Goal: Browse casually: Explore the website without a specific task or goal

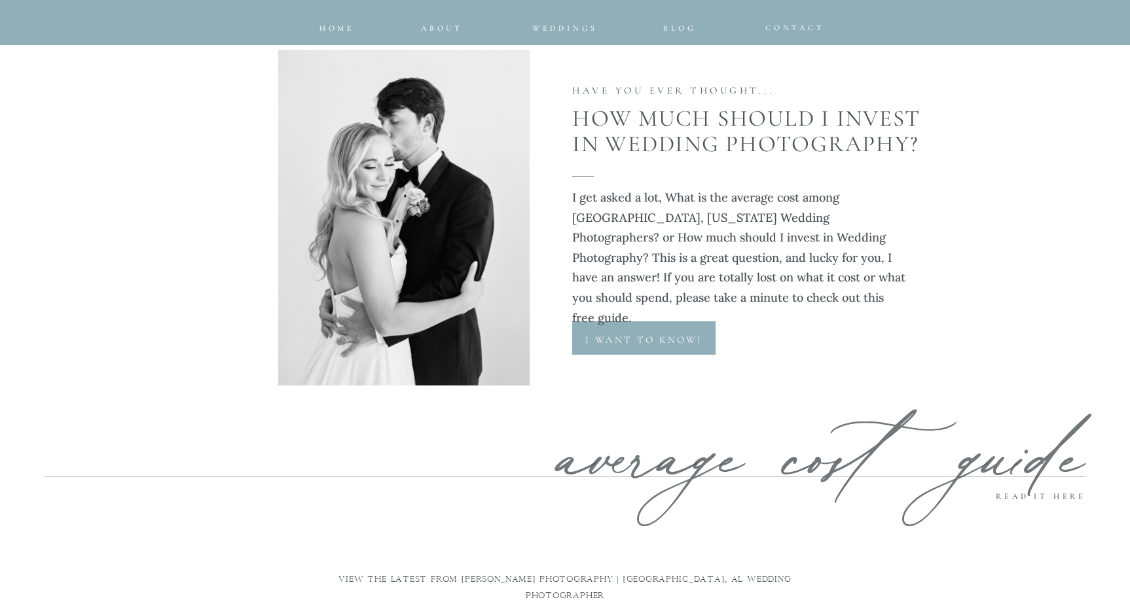
scroll to position [6217, 0]
click at [651, 330] on div at bounding box center [643, 338] width 143 height 33
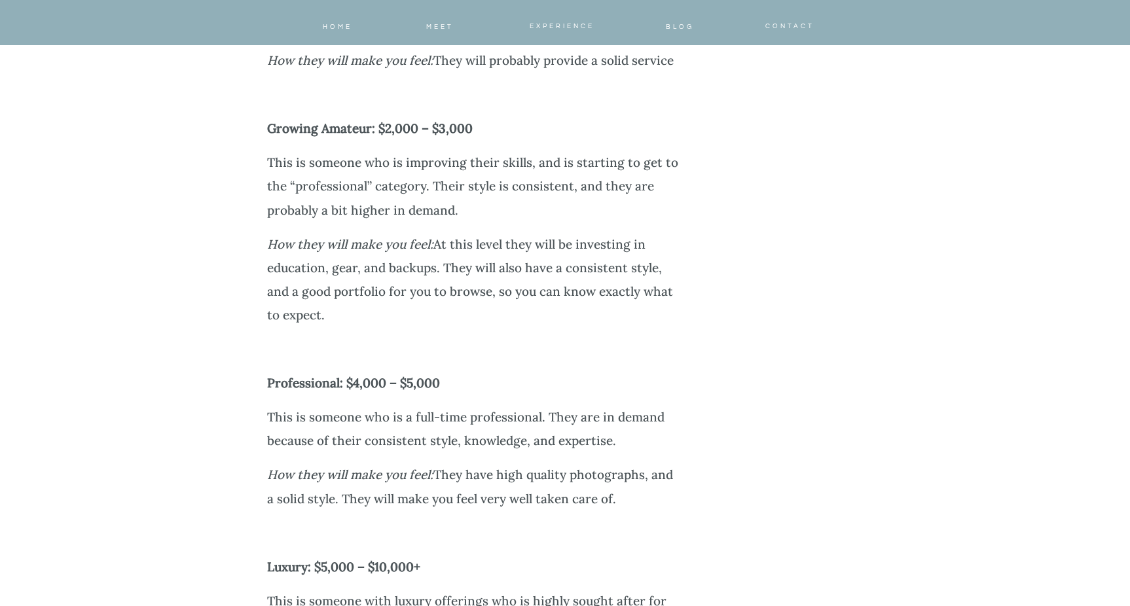
scroll to position [3065, 0]
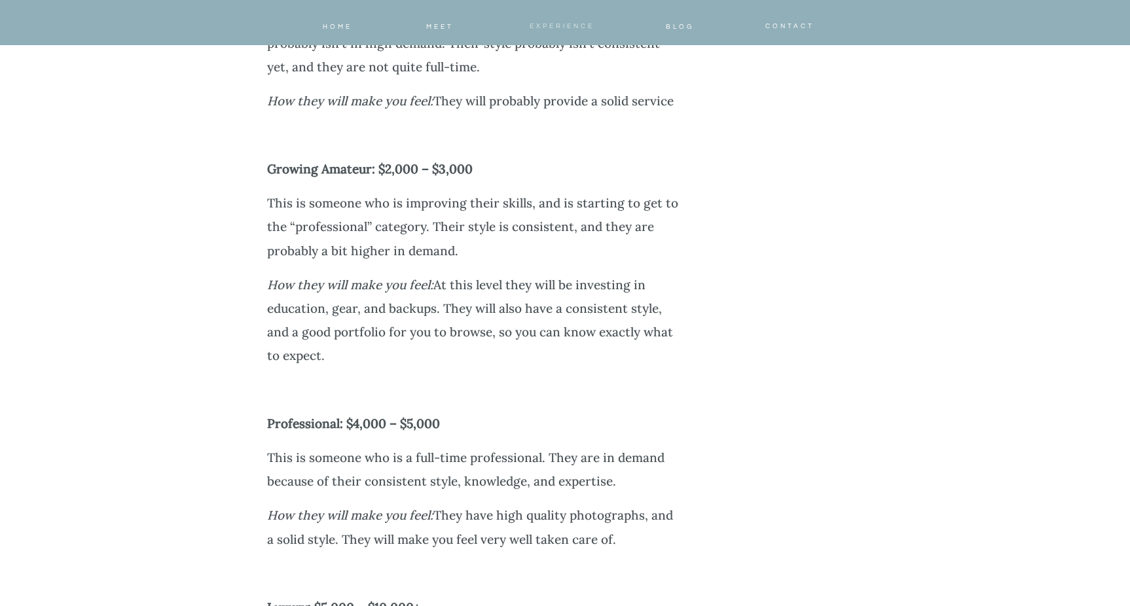
click at [563, 26] on span "Experience" at bounding box center [562, 26] width 65 height 7
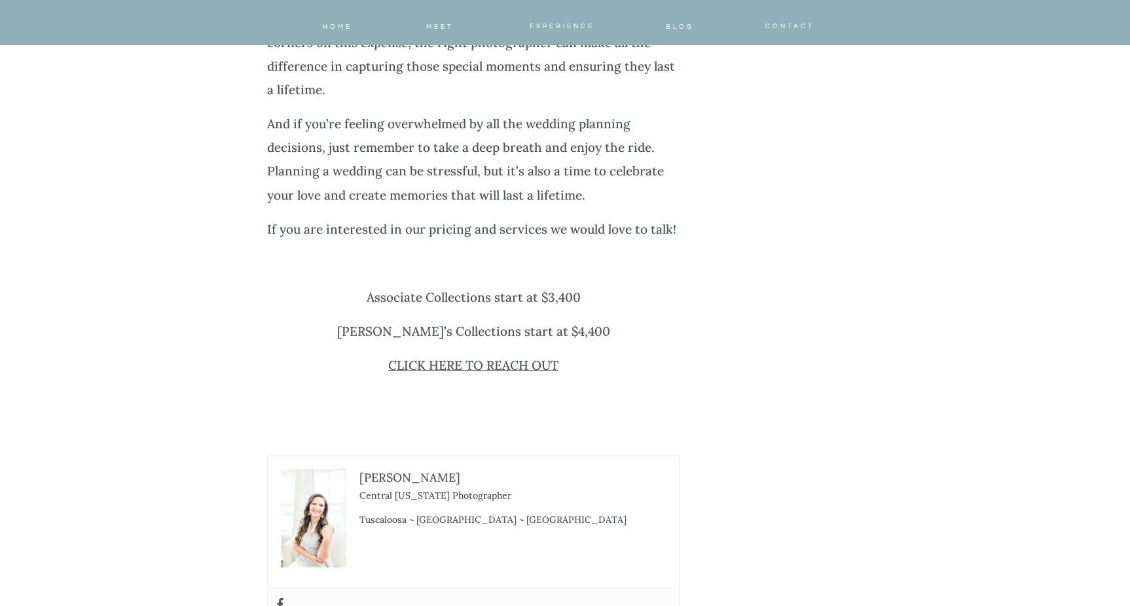
scroll to position [5090, 0]
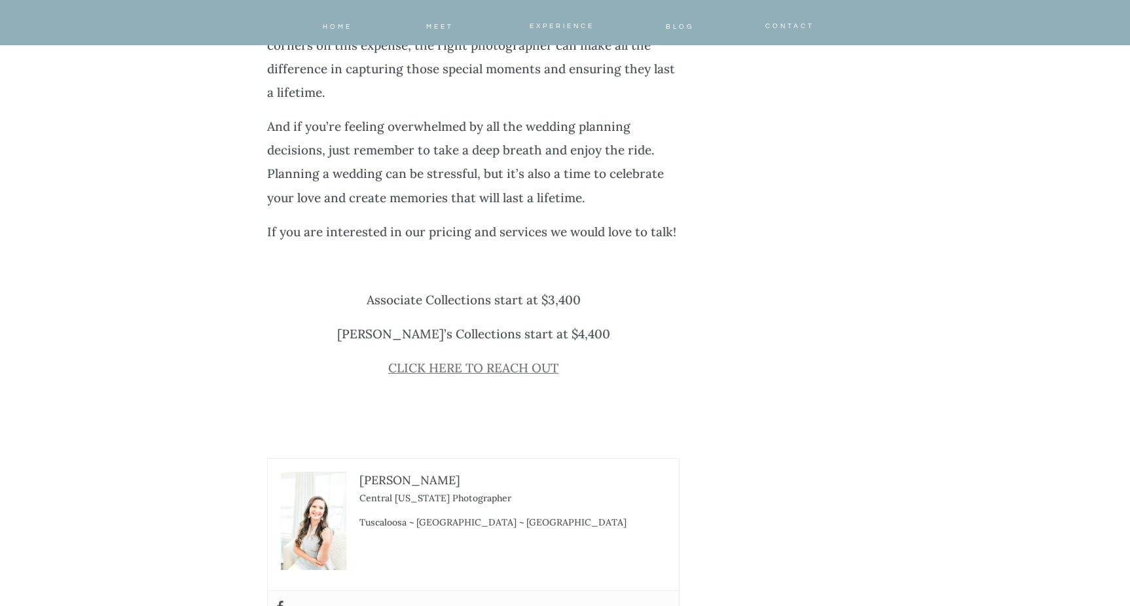
click at [439, 360] on link "CLICK HERE TO REACH OUT" at bounding box center [473, 368] width 170 height 16
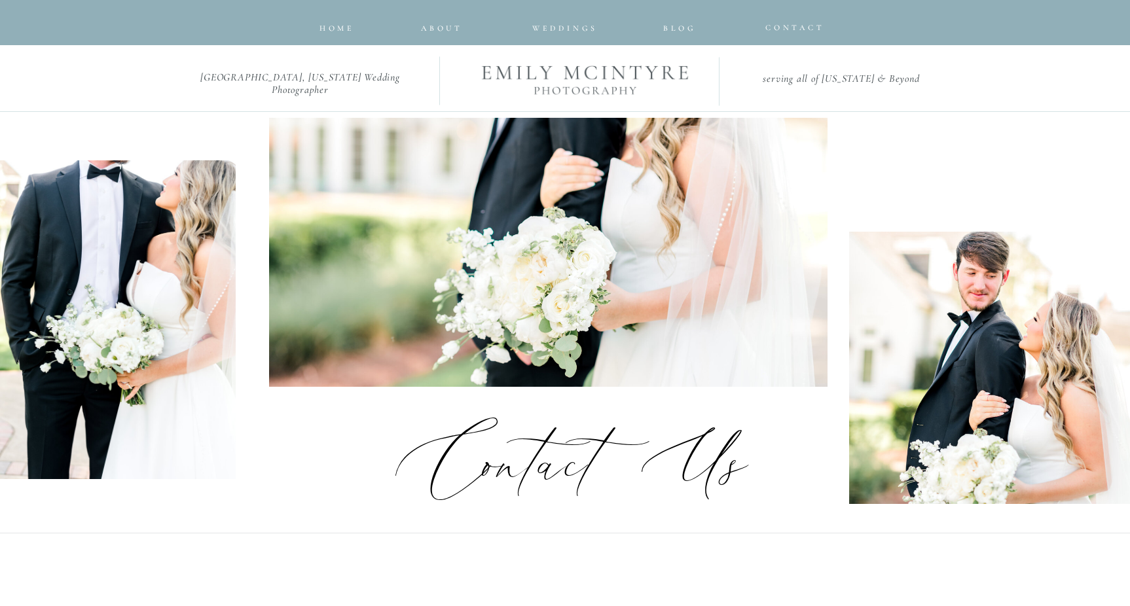
click at [583, 79] on div at bounding box center [584, 44] width 253 height 227
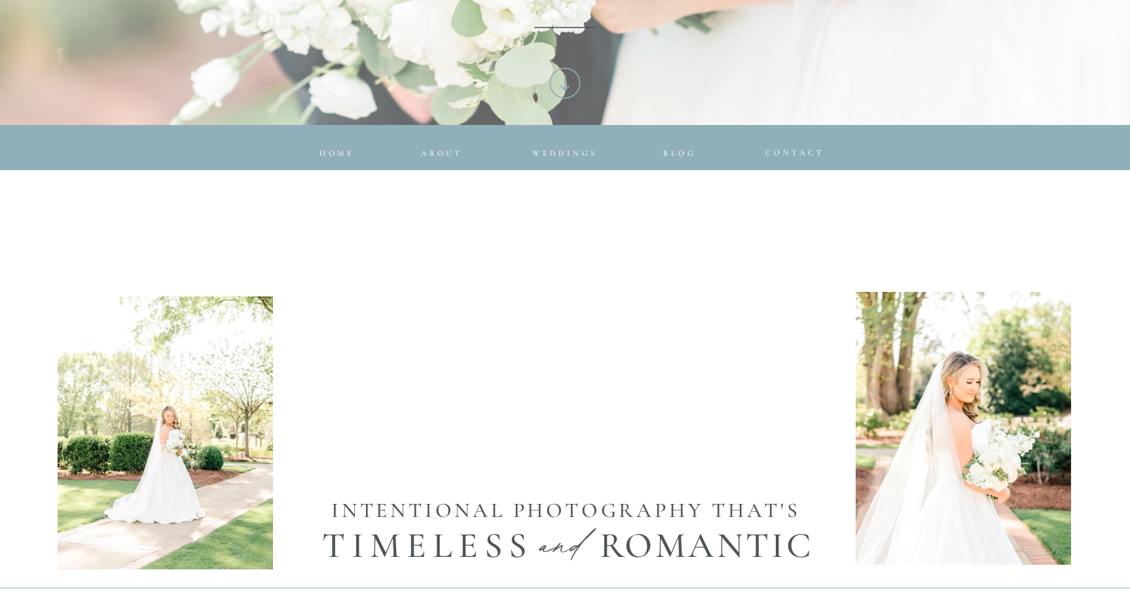
scroll to position [488, 0]
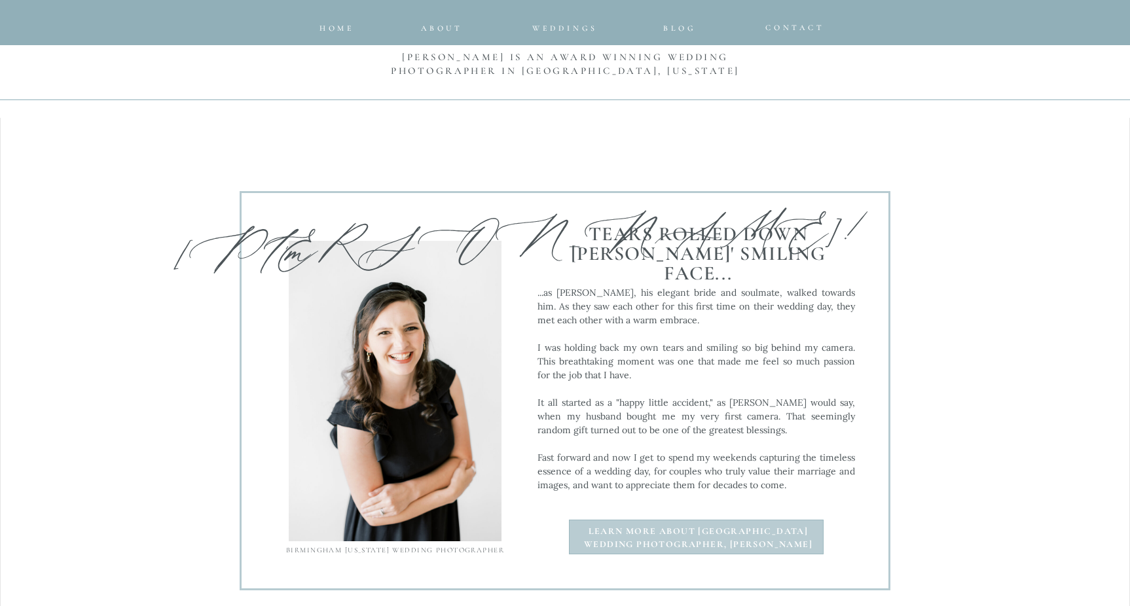
scroll to position [1223, 0]
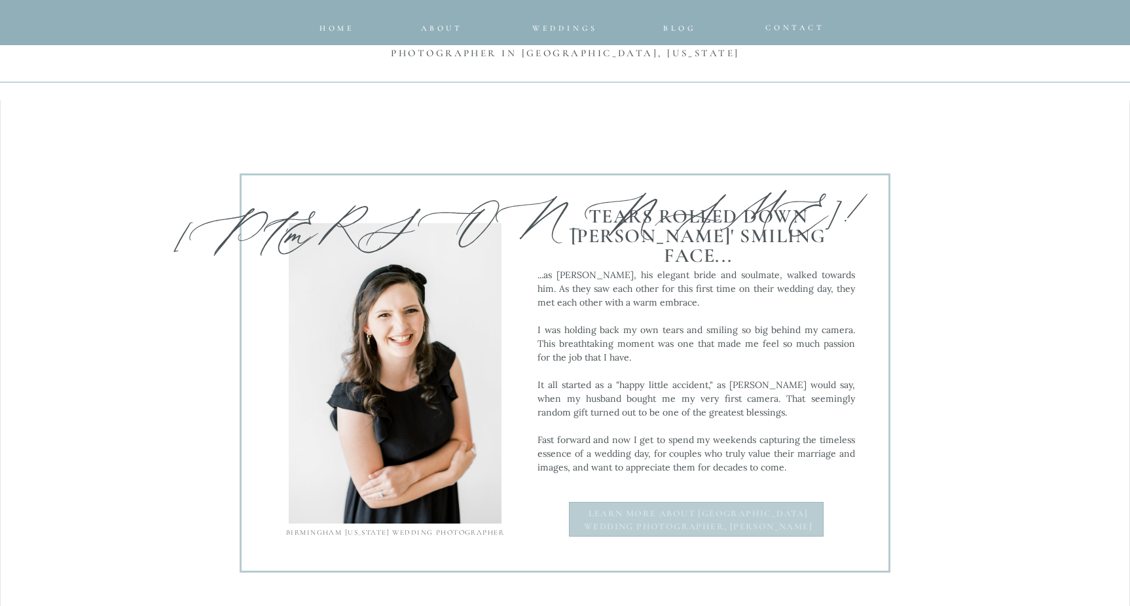
click at [647, 529] on b "Learn more about Birmingham Wedding photographer, [PERSON_NAME]" at bounding box center [698, 520] width 229 height 24
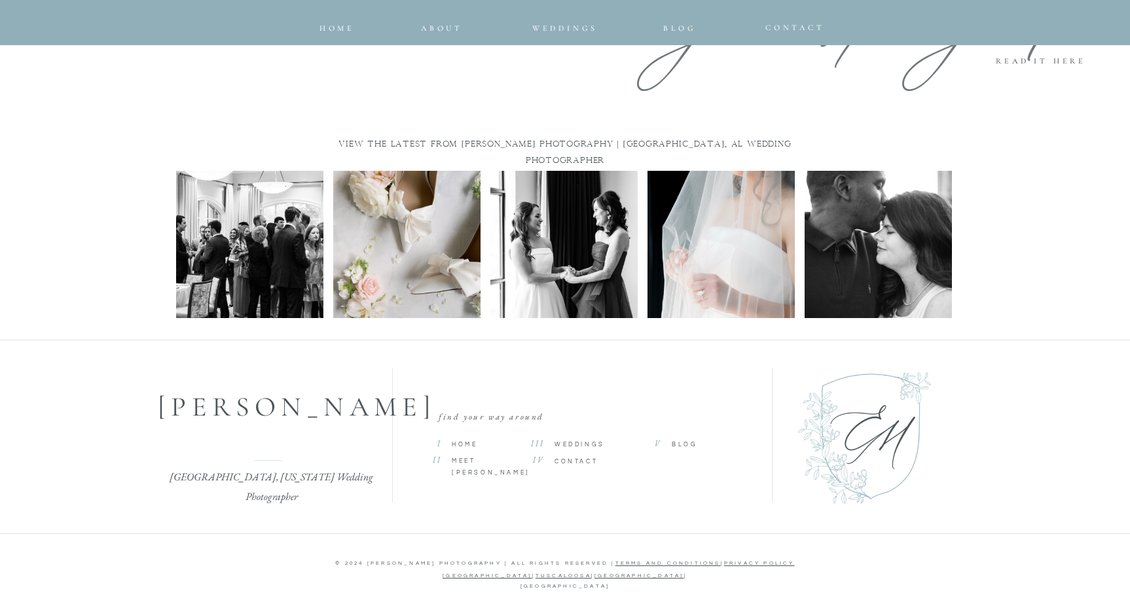
scroll to position [5415, 0]
click at [681, 444] on span "Blog" at bounding box center [685, 445] width 26 height 6
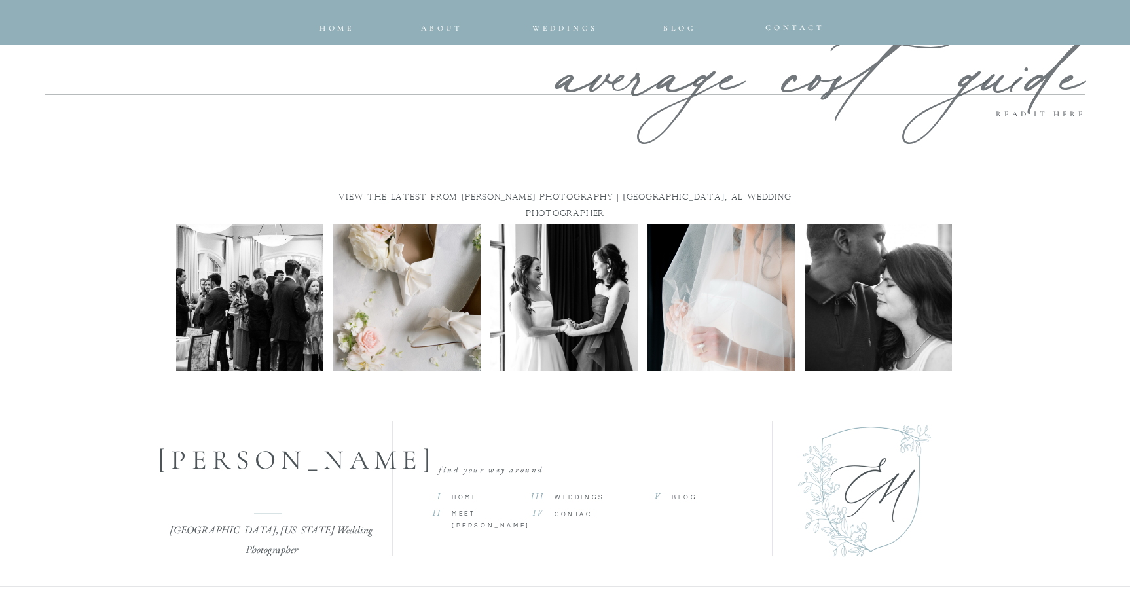
scroll to position [6707, 0]
click at [684, 251] on img at bounding box center [721, 297] width 147 height 147
